Goal: Go to known website: Access a specific website the user already knows

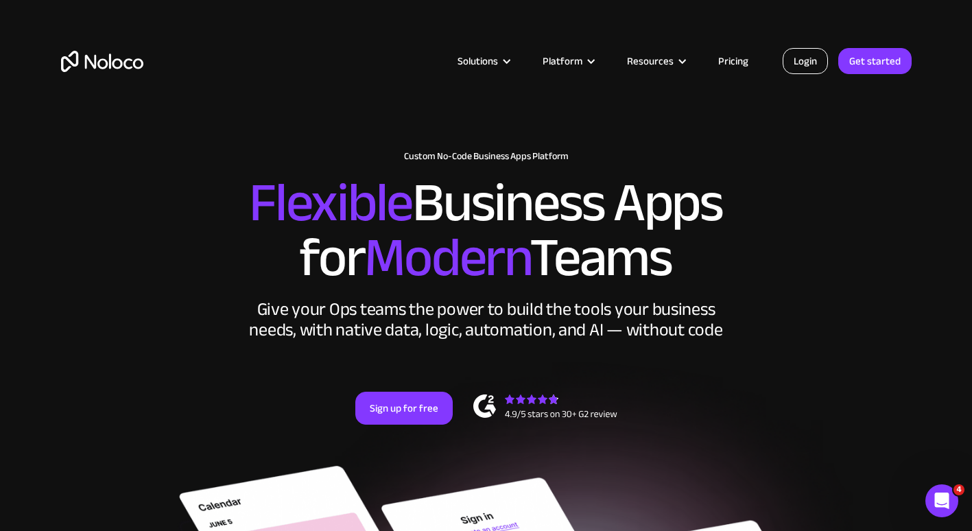
click at [807, 67] on link "Login" at bounding box center [805, 61] width 45 height 26
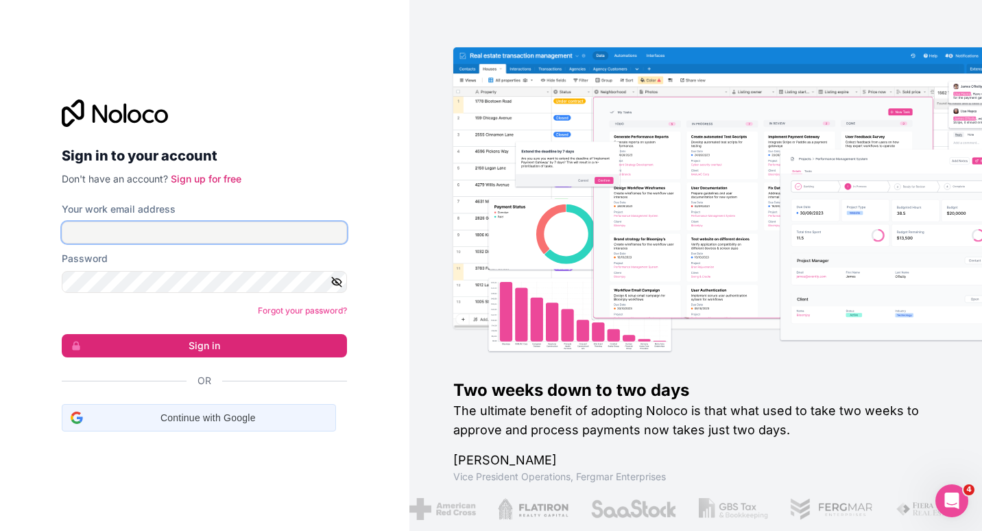
type input "[EMAIL_ADDRESS][DOMAIN_NAME]"
click at [195, 418] on span "Continue with Google" at bounding box center [207, 418] width 239 height 14
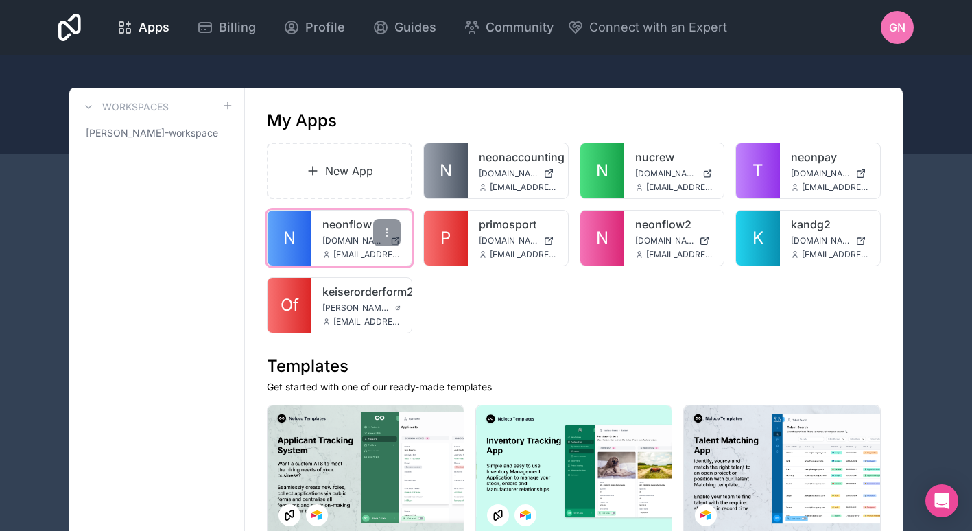
click at [303, 248] on link "N" at bounding box center [290, 238] width 44 height 55
